Goal: Transaction & Acquisition: Purchase product/service

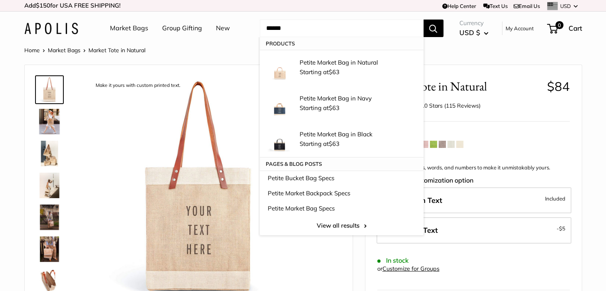
type input "******"
click at [424, 20] on button "Search" at bounding box center [434, 29] width 20 height 18
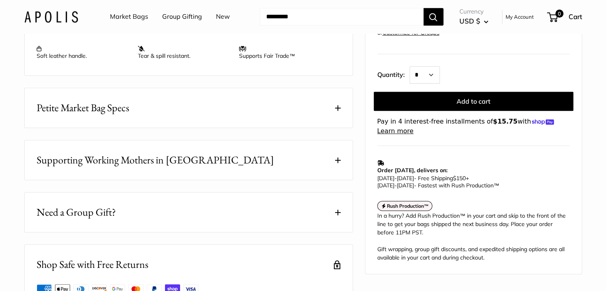
scroll to position [399, 0]
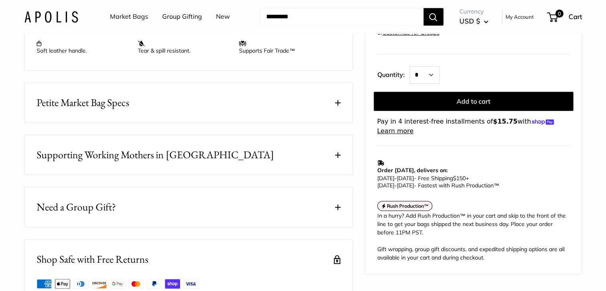
click at [115, 110] on span "Petite Market Bag Specs" at bounding box center [83, 103] width 92 height 16
